Goal: Find specific page/section: Find specific page/section

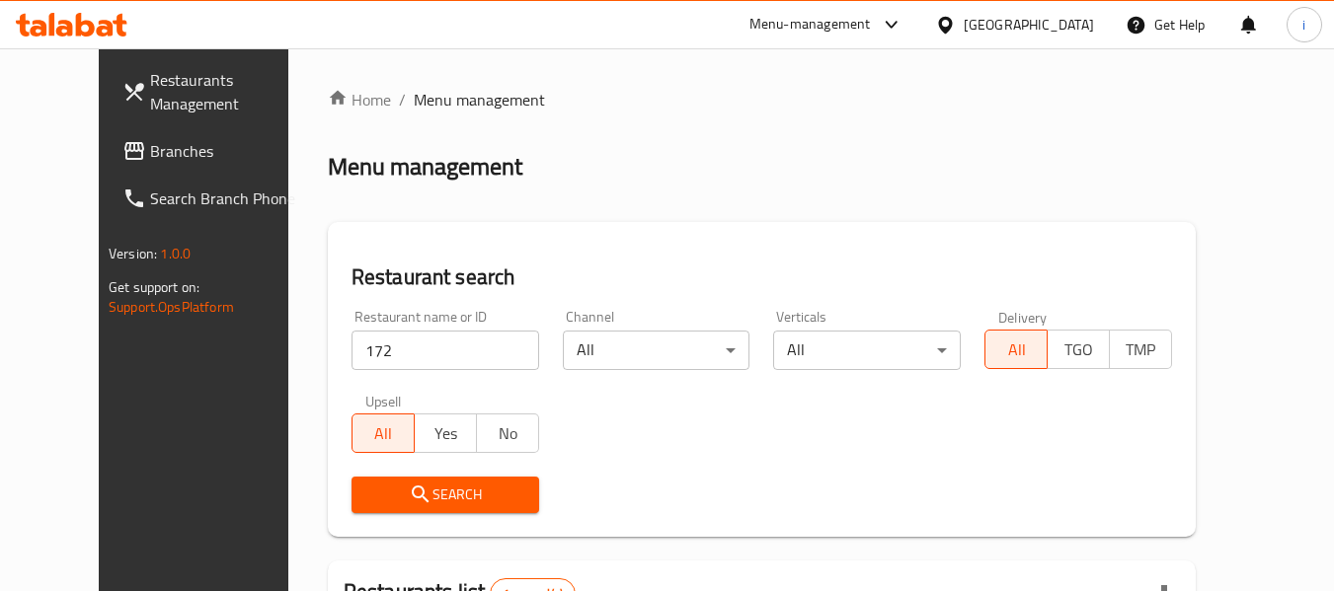
scroll to position [43, 0]
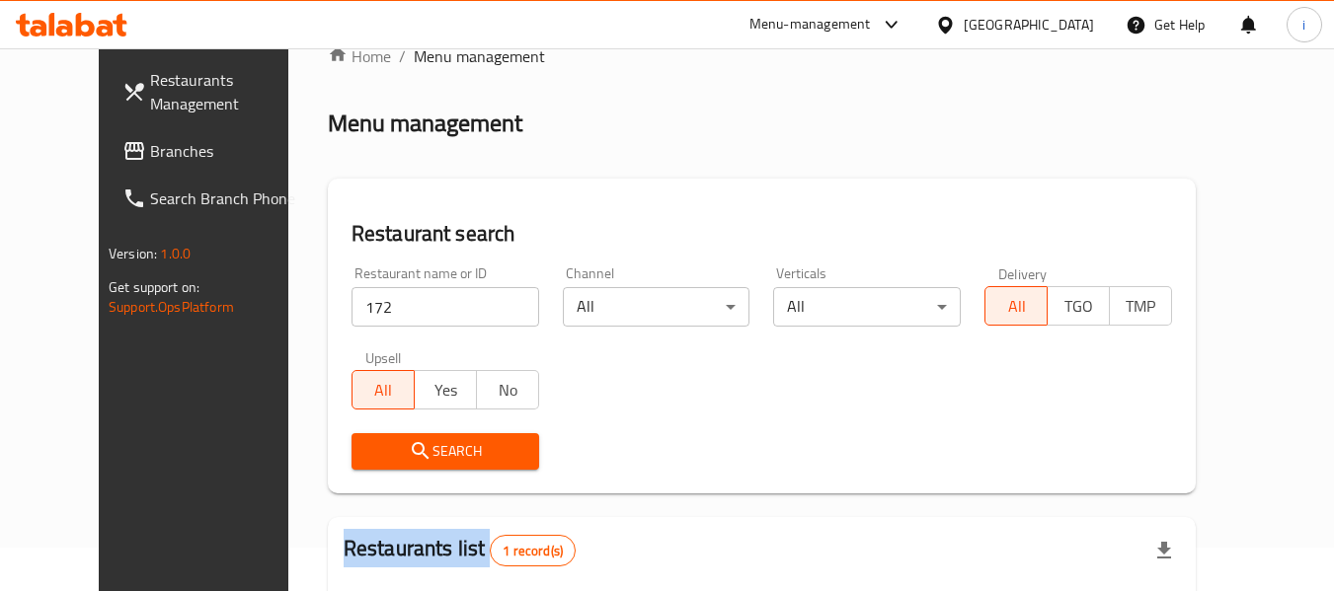
click at [150, 145] on span "Branches" at bounding box center [228, 151] width 156 height 24
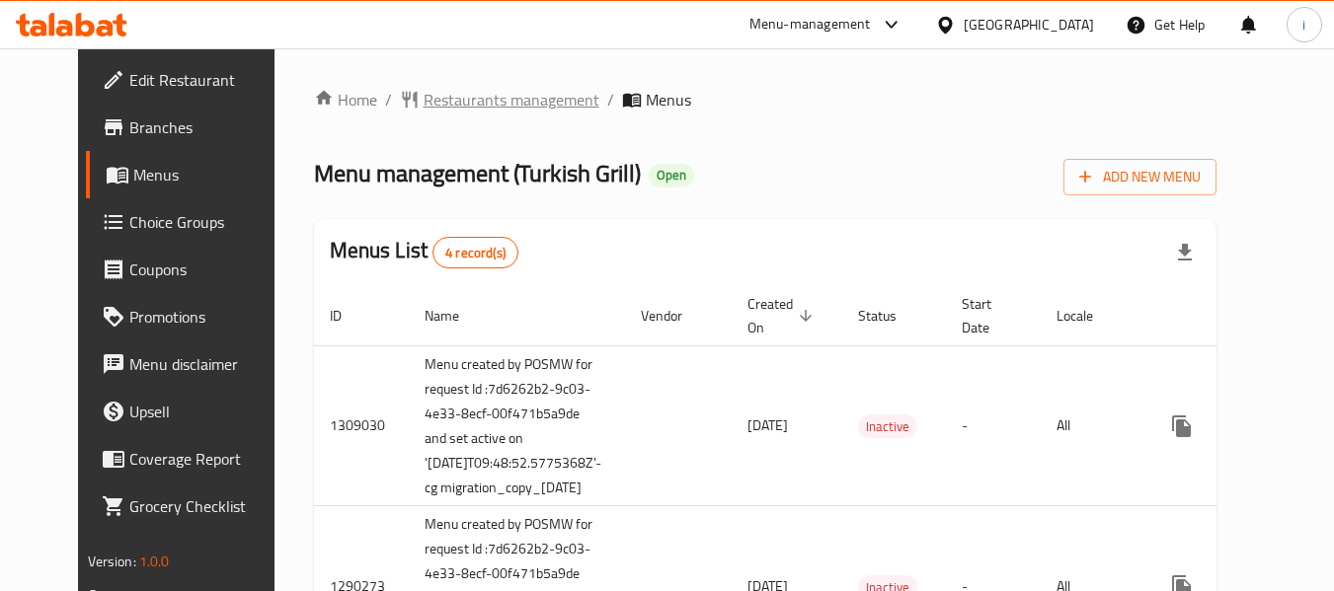
click at [424, 99] on span "Restaurants management" at bounding box center [512, 100] width 176 height 24
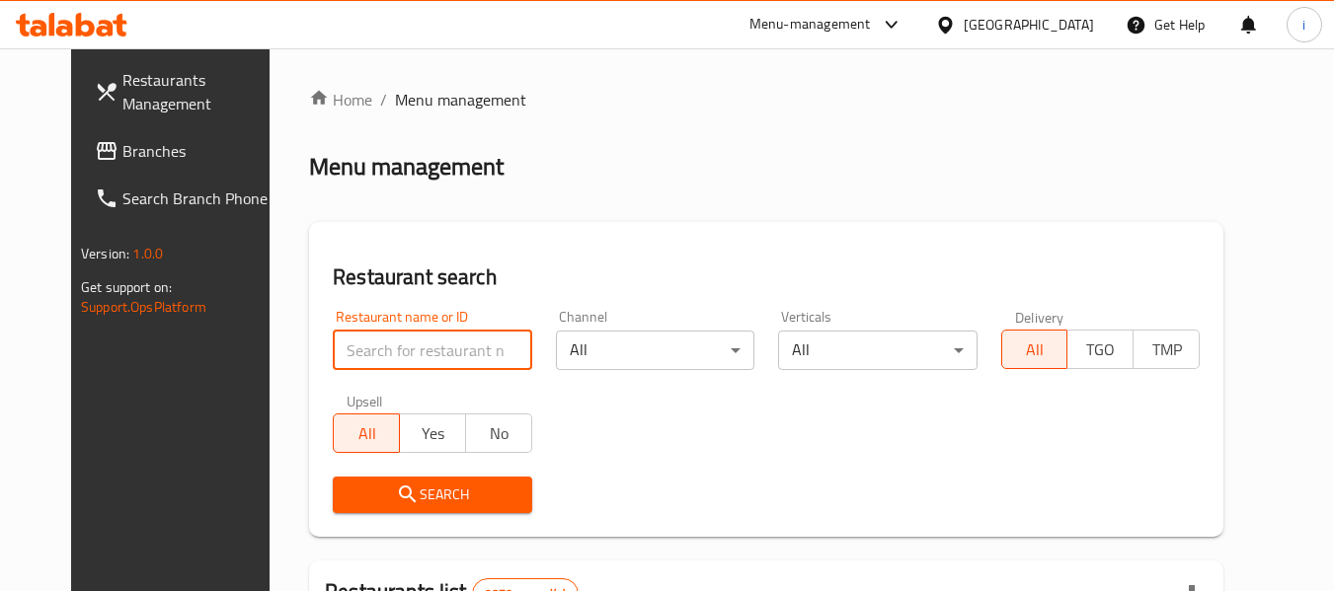
click at [414, 353] on input "search" at bounding box center [432, 350] width 198 height 39
paste input "172"
type input "172"
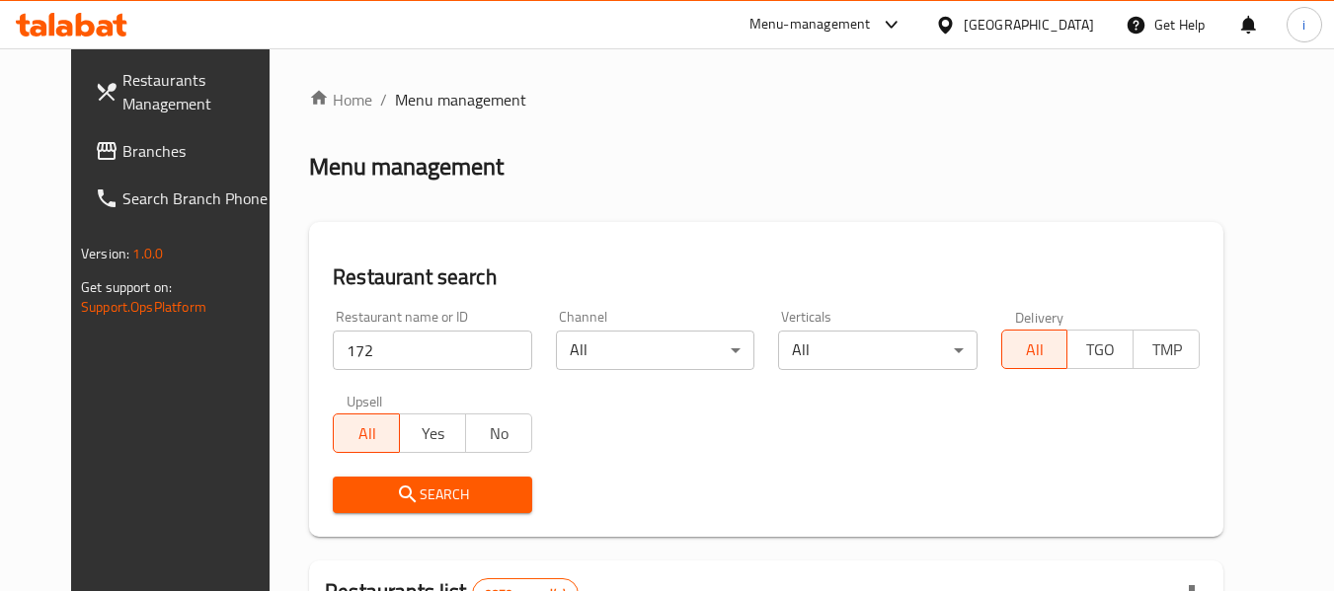
click at [355, 504] on span "Search" at bounding box center [432, 495] width 167 height 25
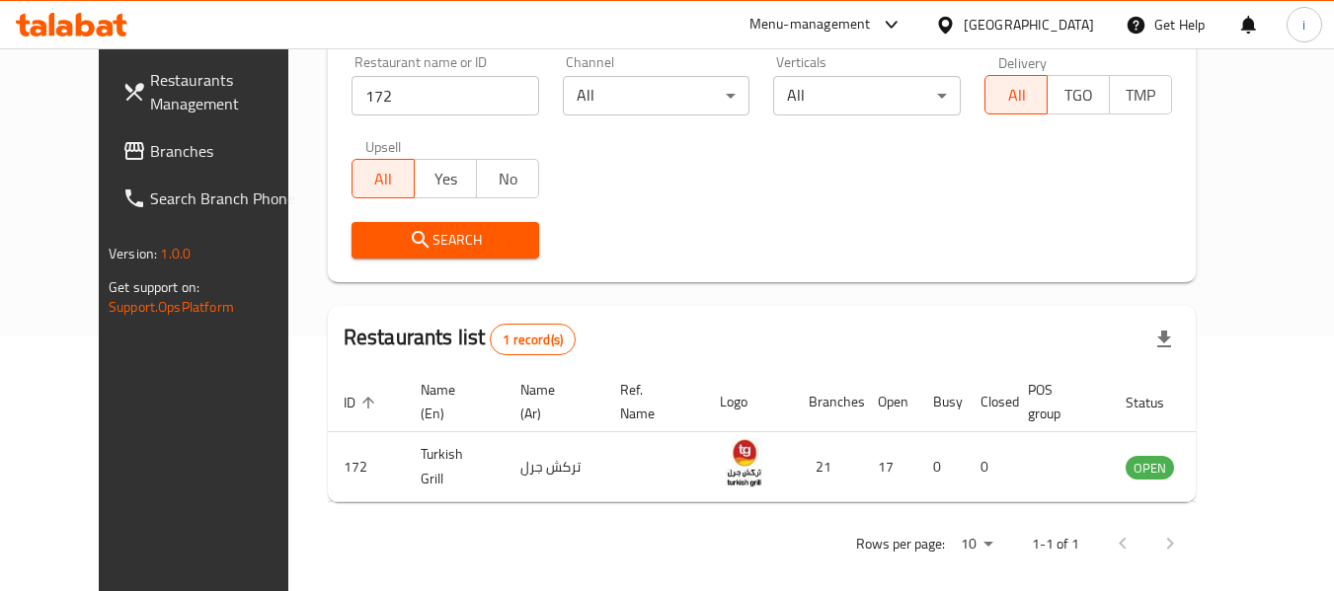
scroll to position [273, 0]
